Goal: Task Accomplishment & Management: Use online tool/utility

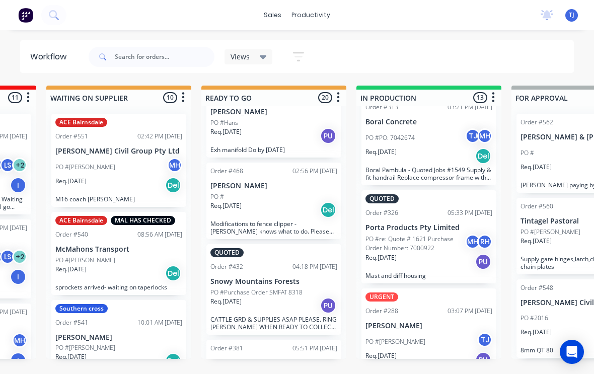
scroll to position [976, 0]
click at [440, 333] on div "PO #Gus TJ" at bounding box center [428, 342] width 127 height 19
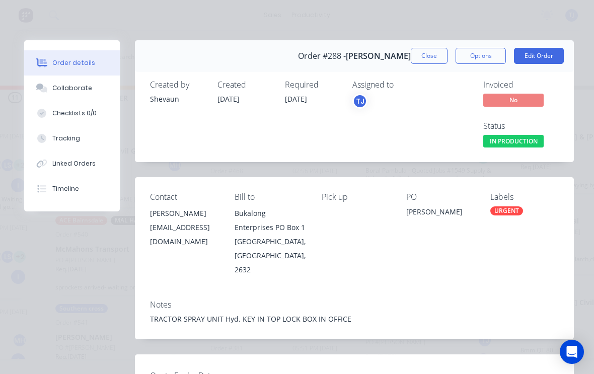
click at [543, 51] on button "Edit Order" at bounding box center [539, 56] width 50 height 16
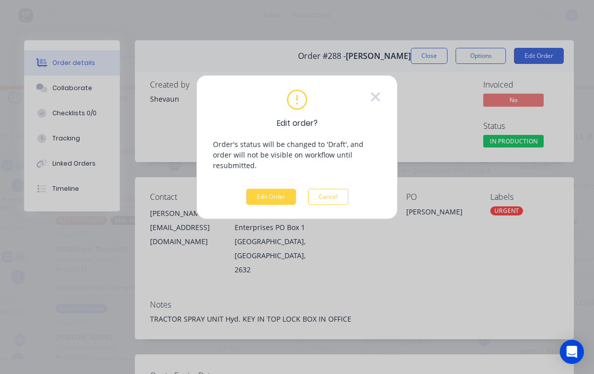
click at [278, 189] on button "Edit Order" at bounding box center [271, 197] width 50 height 16
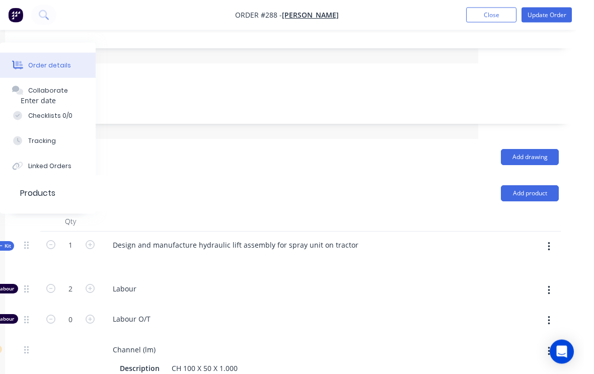
scroll to position [257, 106]
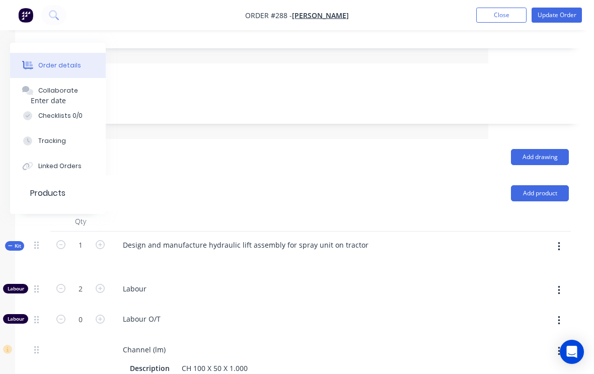
click at [561, 237] on button "button" at bounding box center [559, 246] width 24 height 18
click at [532, 266] on div "Add product to kit" at bounding box center [522, 273] width 77 height 15
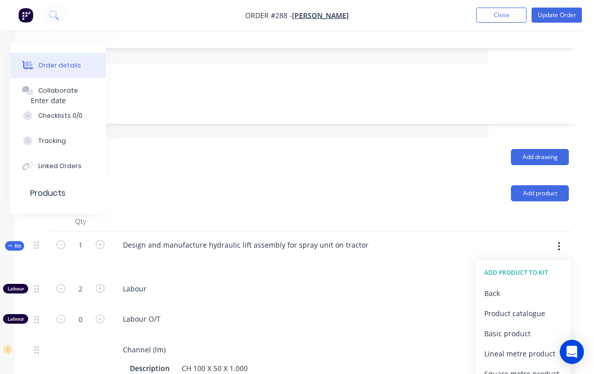
click at [533, 306] on div "Product catalogue" at bounding box center [522, 313] width 77 height 15
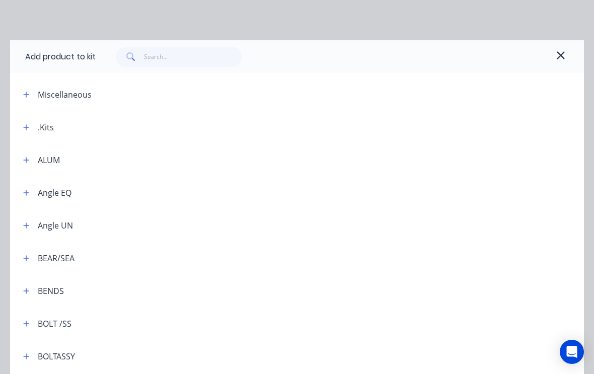
click at [24, 100] on button "button" at bounding box center [26, 94] width 13 height 13
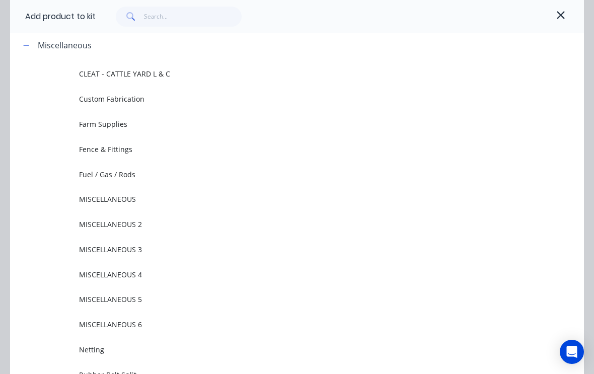
scroll to position [46, 0]
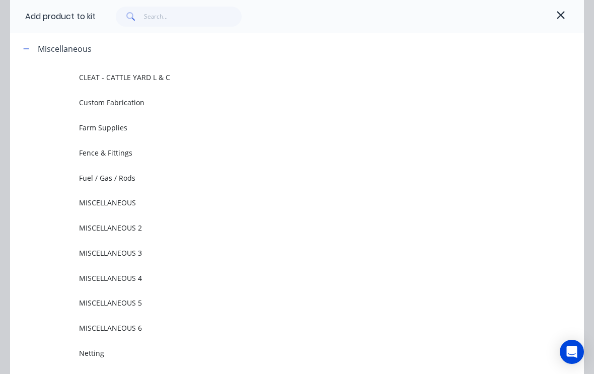
click at [115, 131] on span "Farm Supplies" at bounding box center [281, 127] width 404 height 11
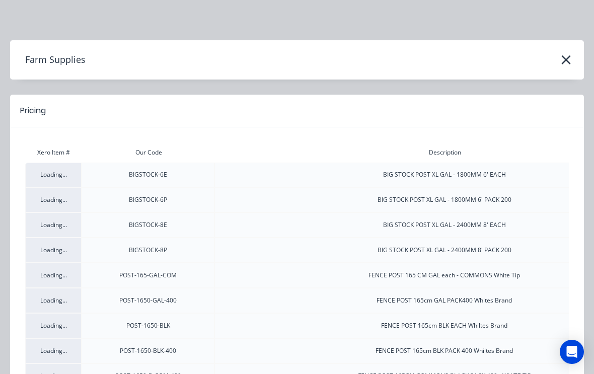
scroll to position [0, 0]
click at [563, 63] on icon "button" at bounding box center [565, 60] width 11 height 14
click at [570, 57] on icon "button" at bounding box center [565, 60] width 11 height 14
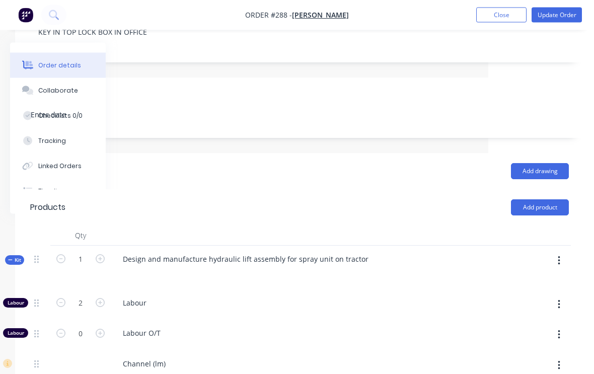
scroll to position [241, 106]
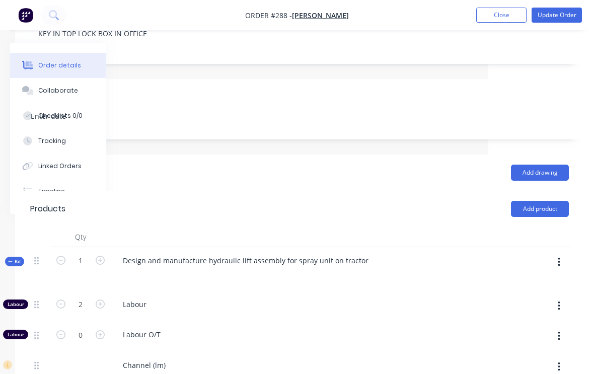
click at [559, 258] on icon "button" at bounding box center [558, 262] width 2 height 9
click at [518, 281] on div "Add product to kit" at bounding box center [522, 288] width 77 height 15
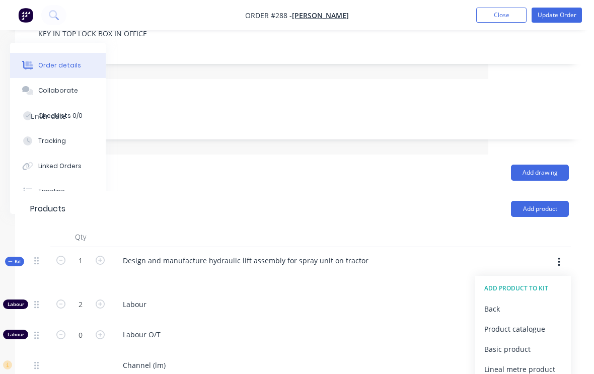
click at [537, 321] on div "Product catalogue" at bounding box center [522, 328] width 77 height 15
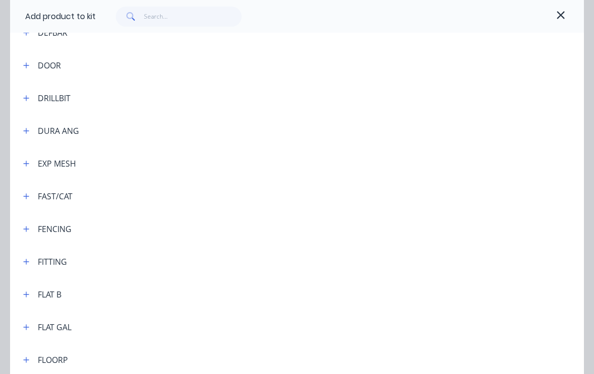
scroll to position [1242, 0]
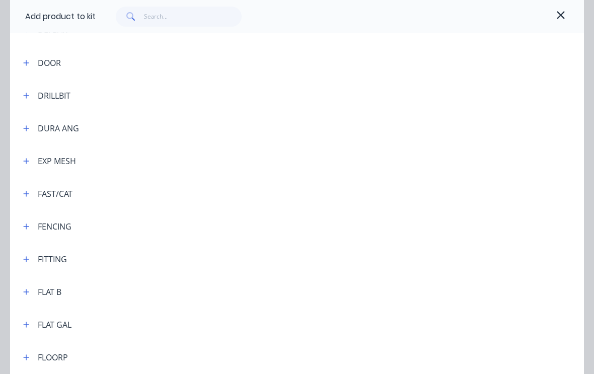
click at [59, 194] on div "FAST/CAT" at bounding box center [55, 194] width 35 height 12
click at [29, 197] on icon "button" at bounding box center [26, 193] width 6 height 7
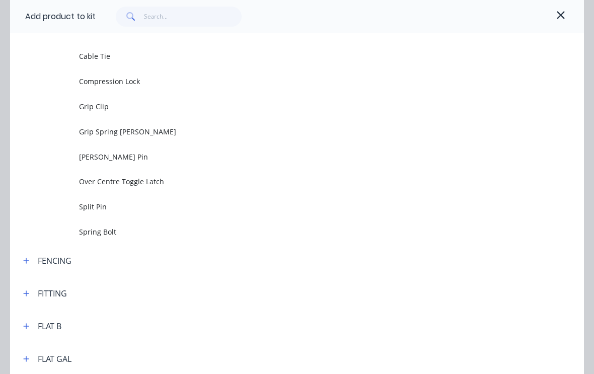
scroll to position [1409, 0]
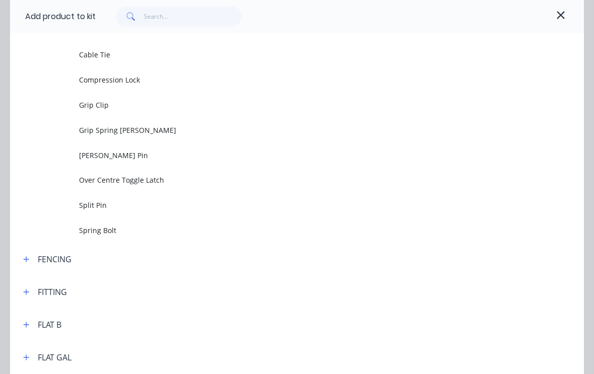
click at [114, 157] on span "[PERSON_NAME] Pin" at bounding box center [281, 155] width 404 height 11
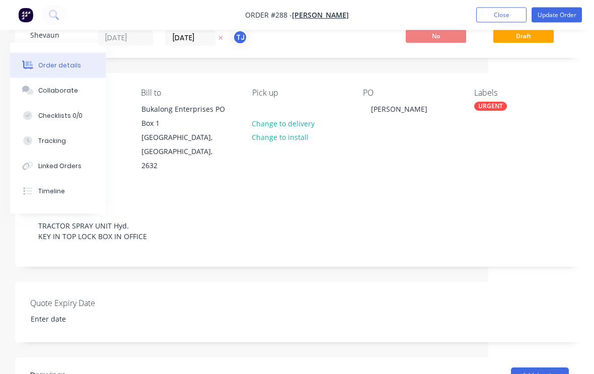
scroll to position [0, 106]
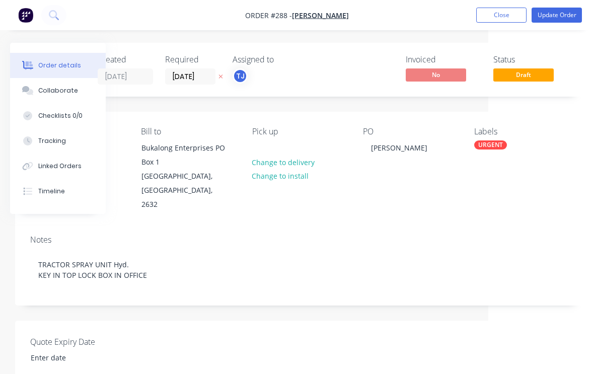
click at [64, 140] on button "Tracking" at bounding box center [58, 140] width 96 height 25
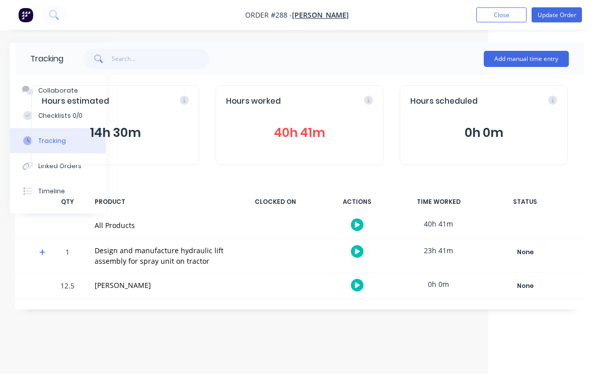
scroll to position [0, 106]
click at [563, 11] on button "Update Order" at bounding box center [556, 15] width 50 height 15
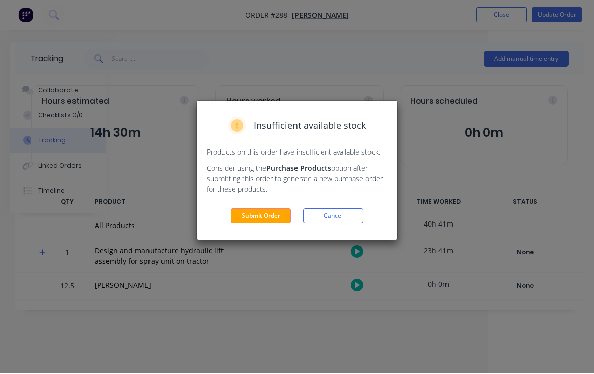
click at [272, 220] on button "Submit Order" at bounding box center [260, 216] width 60 height 15
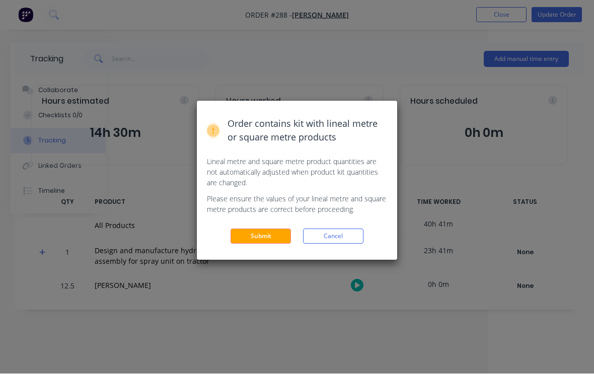
click at [268, 235] on button "Submit" at bounding box center [260, 236] width 60 height 15
